Goal: Task Accomplishment & Management: Manage account settings

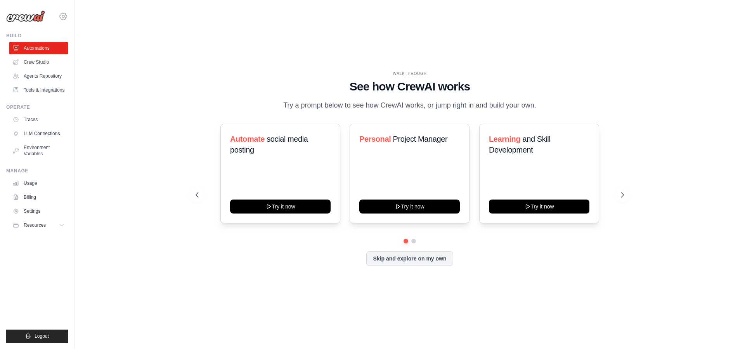
click at [65, 18] on icon at bounding box center [63, 16] width 9 height 9
click at [75, 47] on span "Settings" at bounding box center [96, 48] width 61 height 8
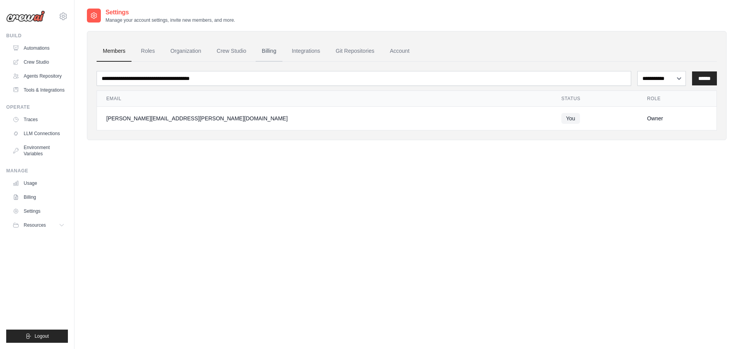
click at [267, 52] on link "Billing" at bounding box center [269, 51] width 27 height 21
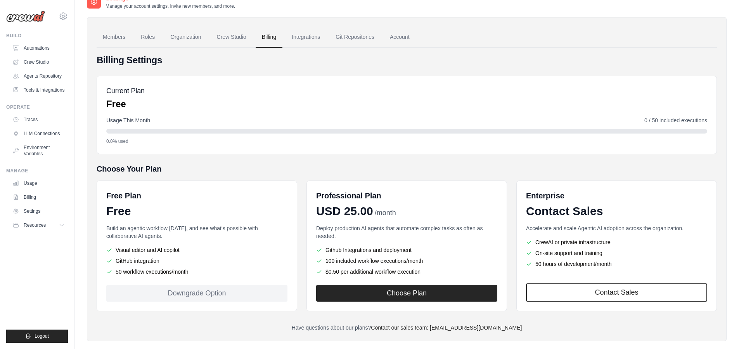
scroll to position [26, 0]
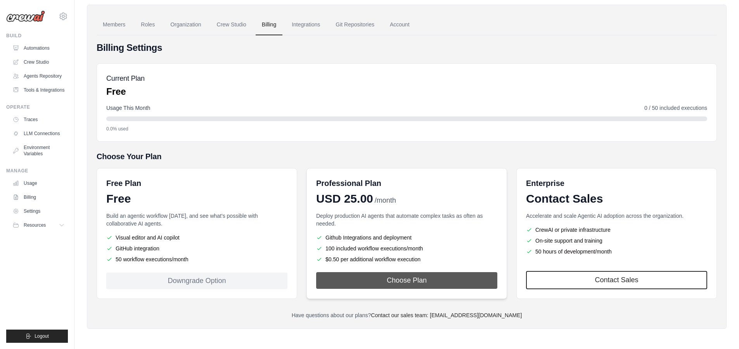
click at [396, 283] on button "Choose Plan" at bounding box center [406, 280] width 181 height 17
